Goal: Find specific page/section: Find specific page/section

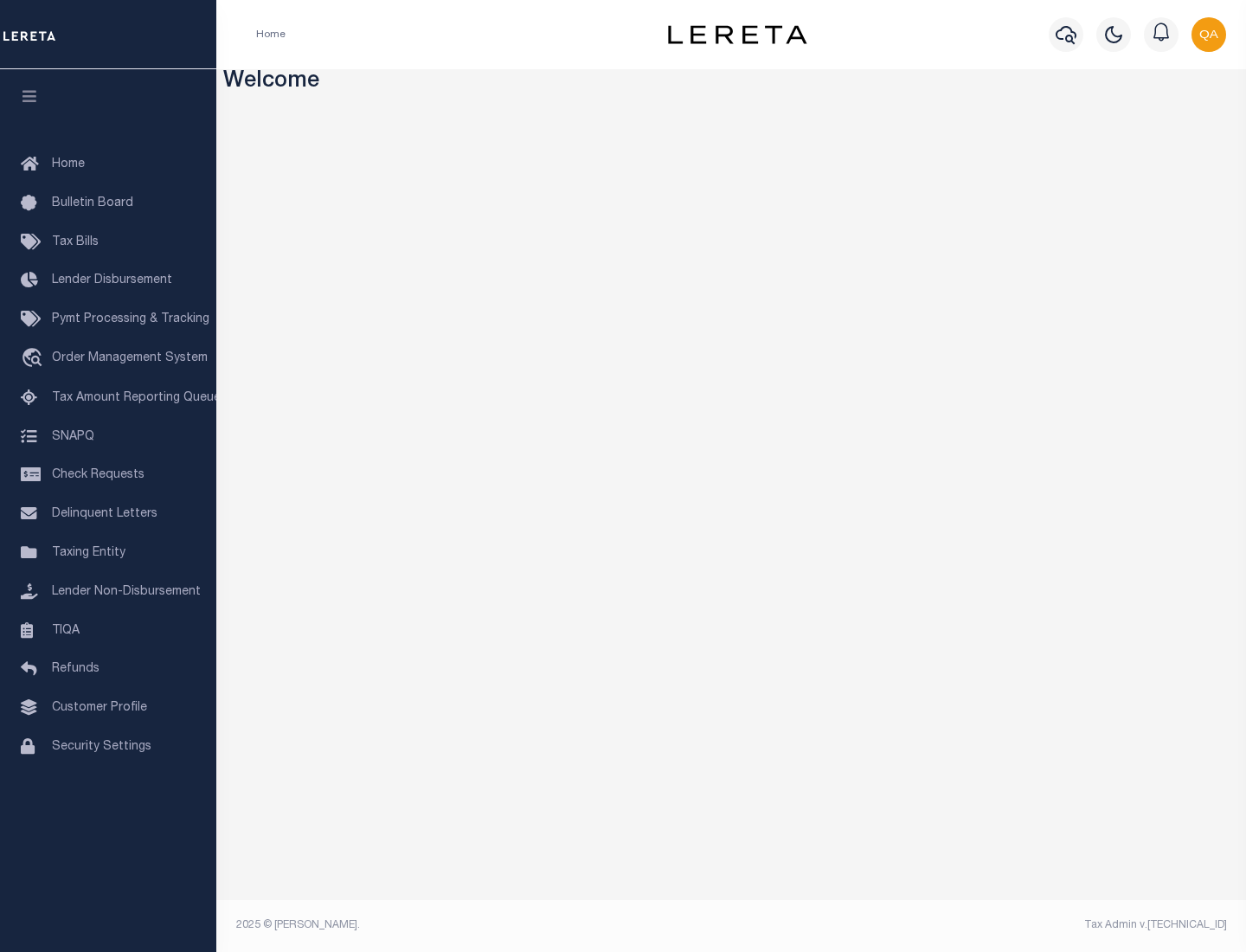
click at [108, 475] on span "Check Requests" at bounding box center [98, 474] width 92 height 12
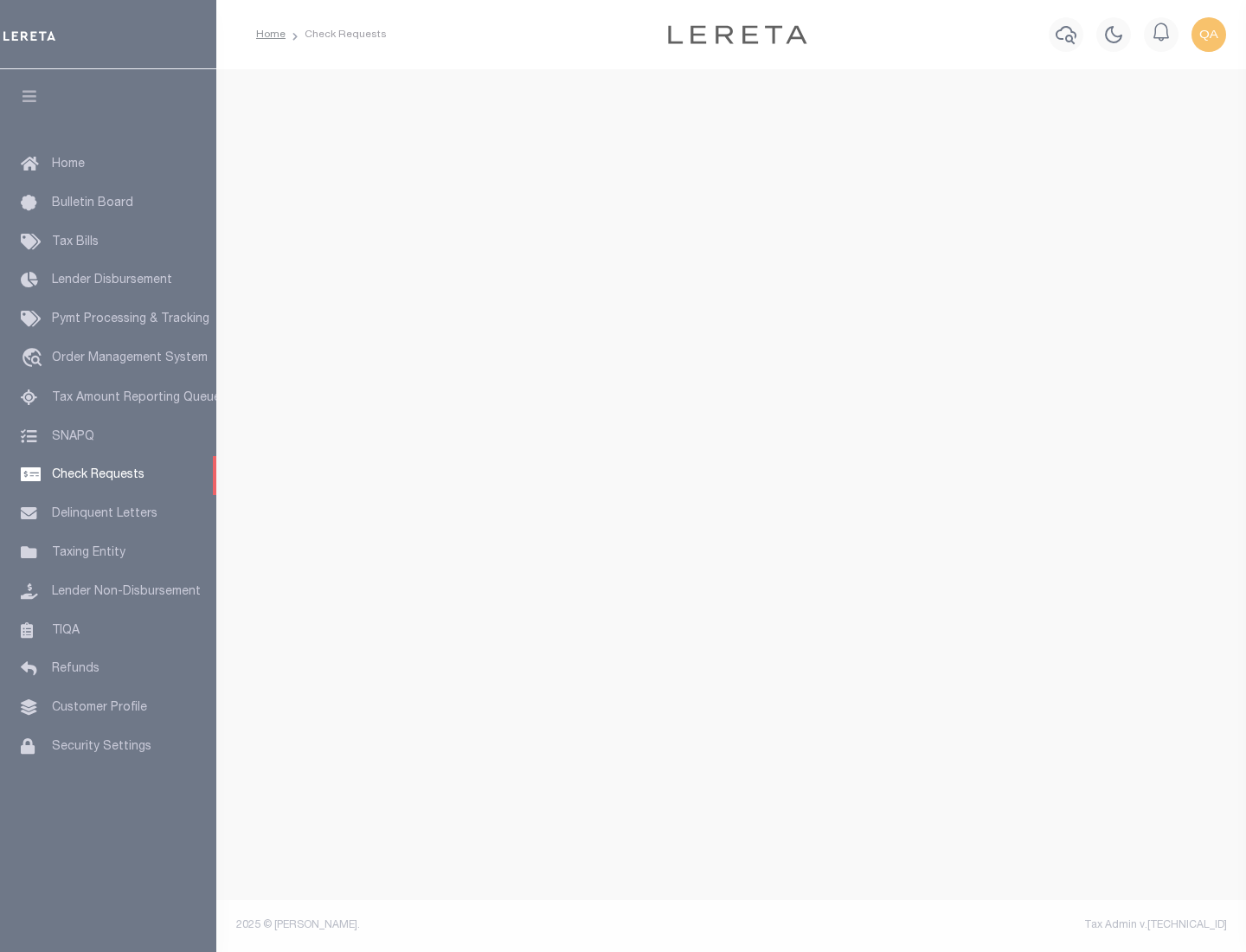
select select "50"
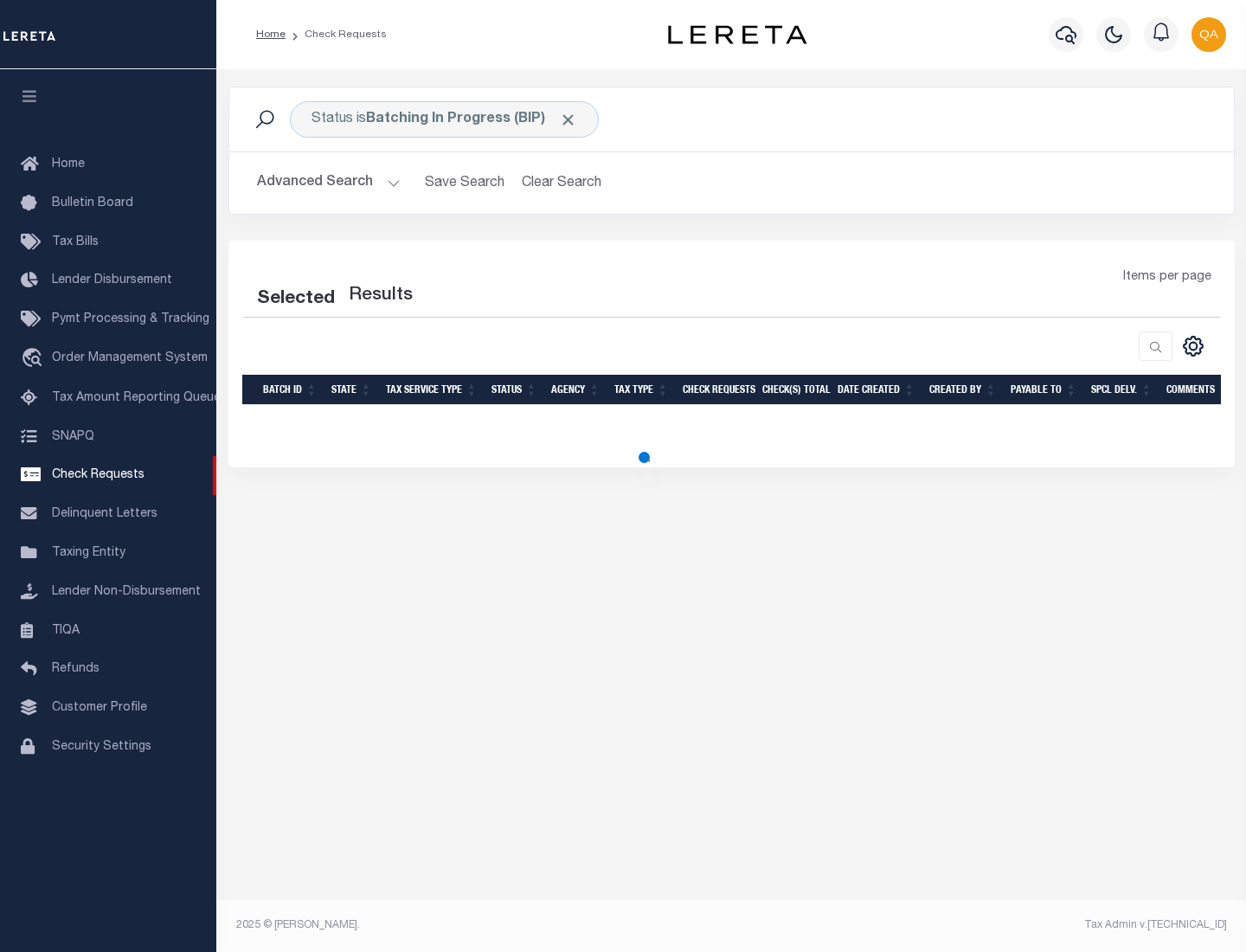
select select "50"
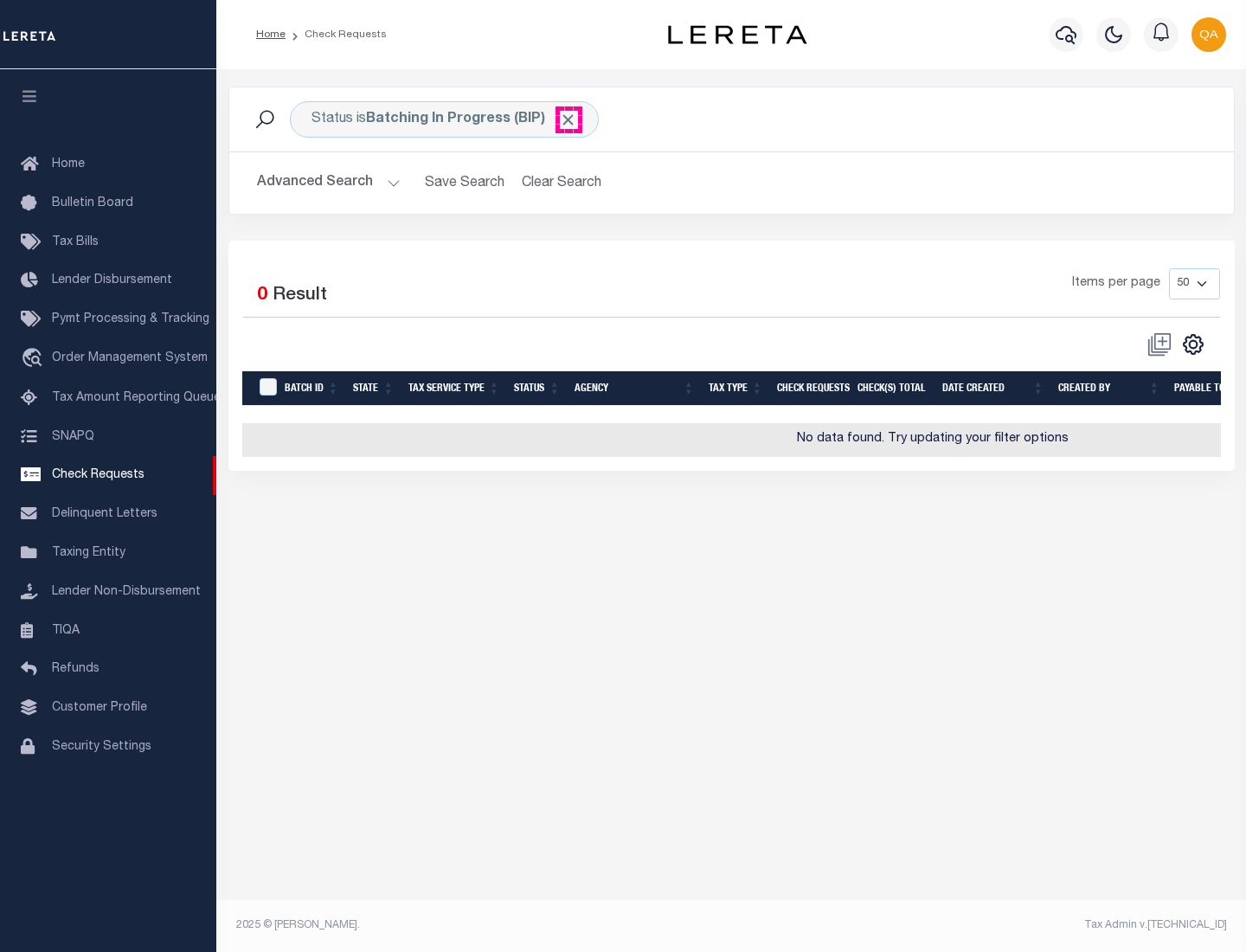
click at [568, 120] on span "Click to Remove" at bounding box center [567, 120] width 18 height 18
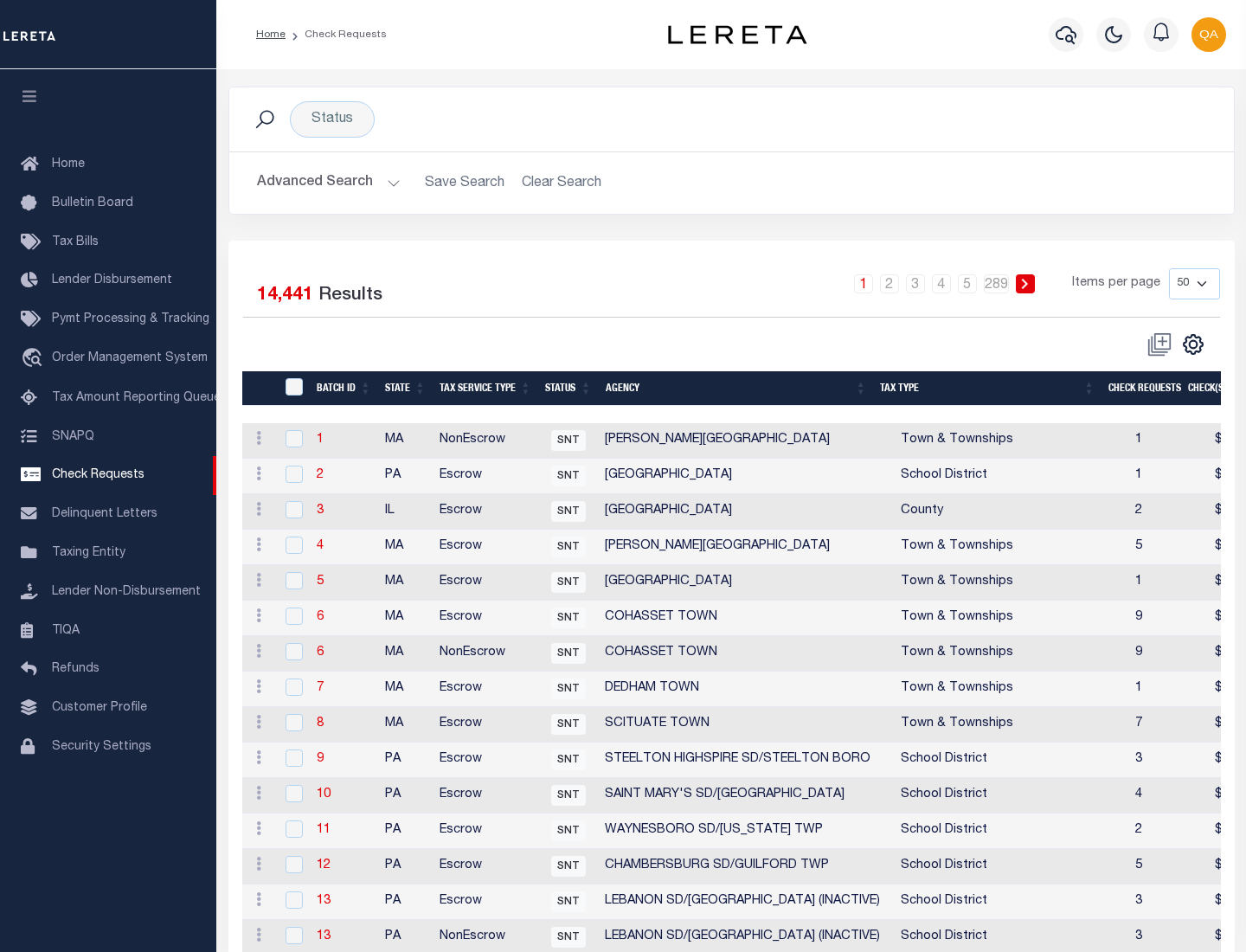
scroll to position [834, 0]
